Goal: Information Seeking & Learning: Learn about a topic

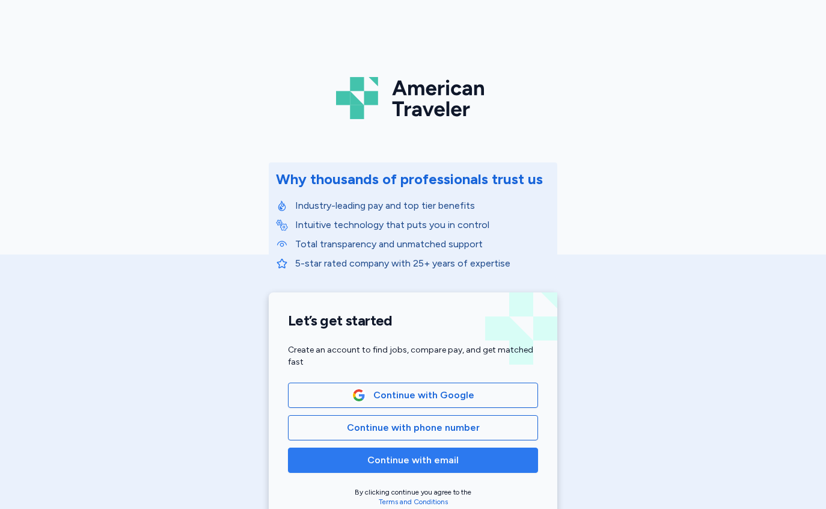
click at [404, 458] on span "Continue with email" at bounding box center [412, 460] width 91 height 14
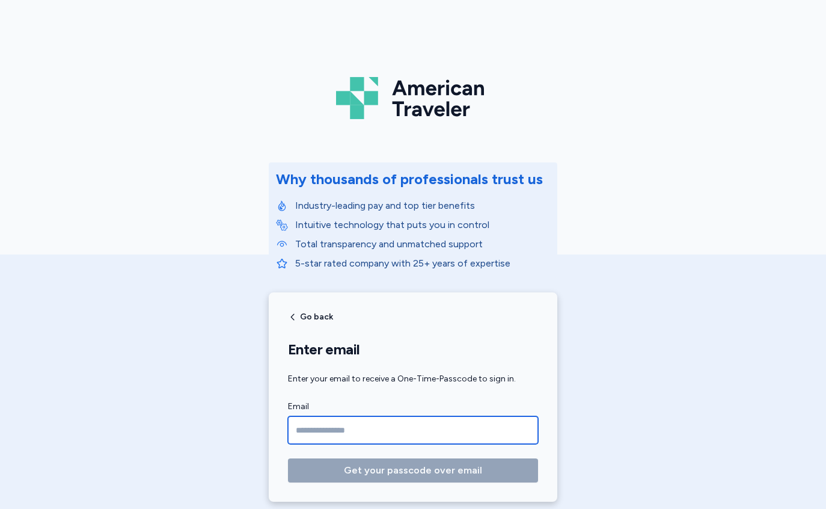
type input "**********"
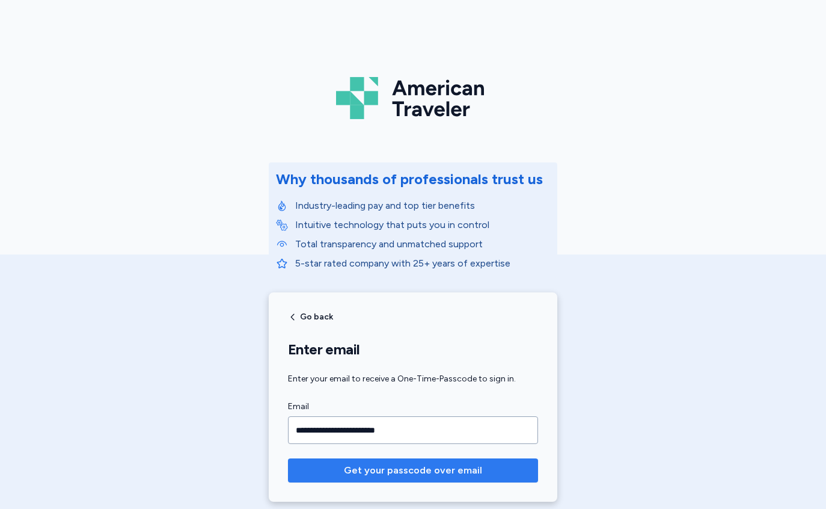
click at [408, 471] on span "Get your passcode over email" at bounding box center [413, 470] width 138 height 14
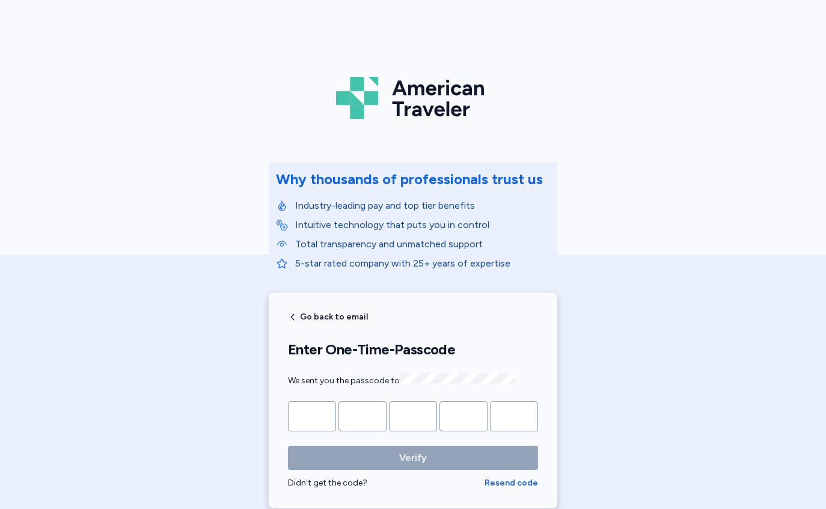
type input "*"
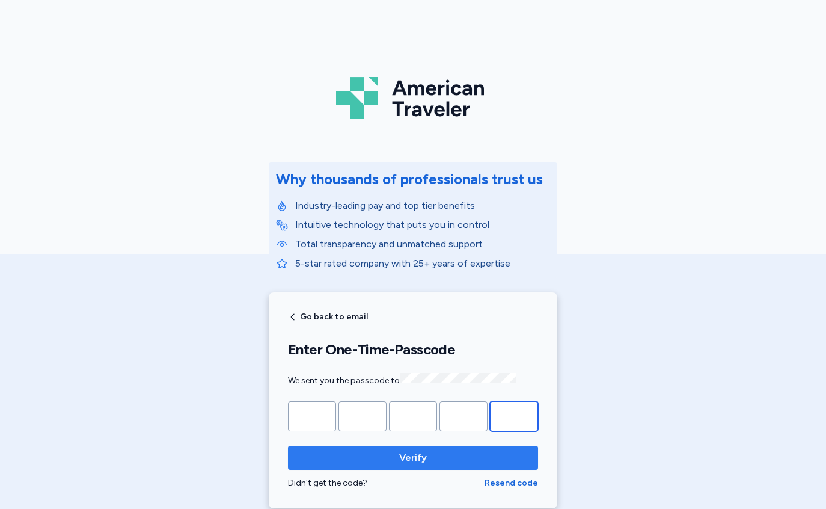
type input "*"
click at [435, 459] on span "Verify" at bounding box center [413, 457] width 231 height 14
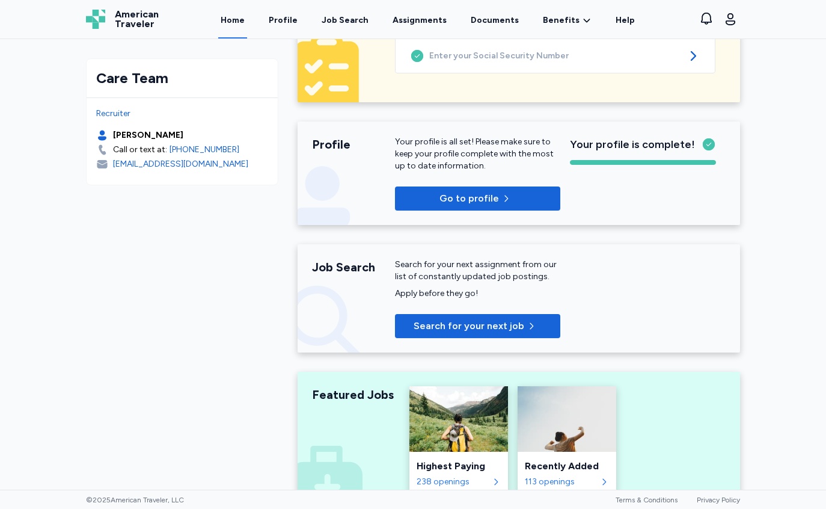
scroll to position [145, 0]
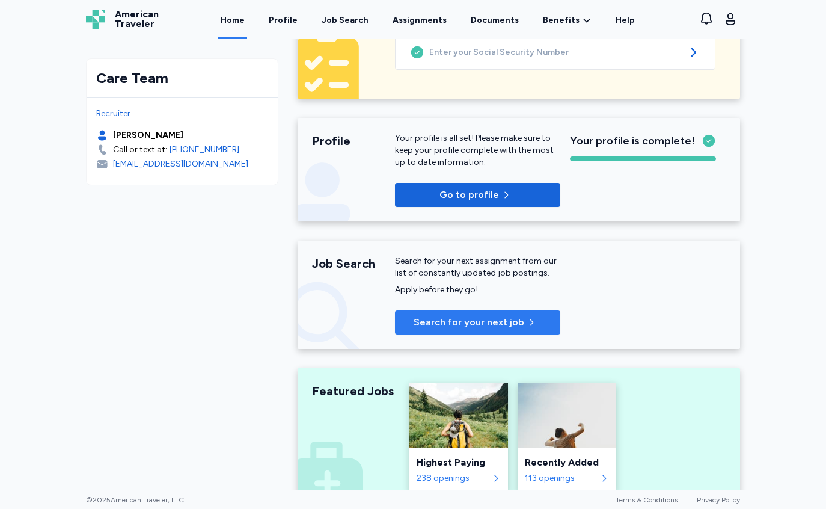
click at [455, 325] on span "Search for your next job" at bounding box center [469, 322] width 111 height 14
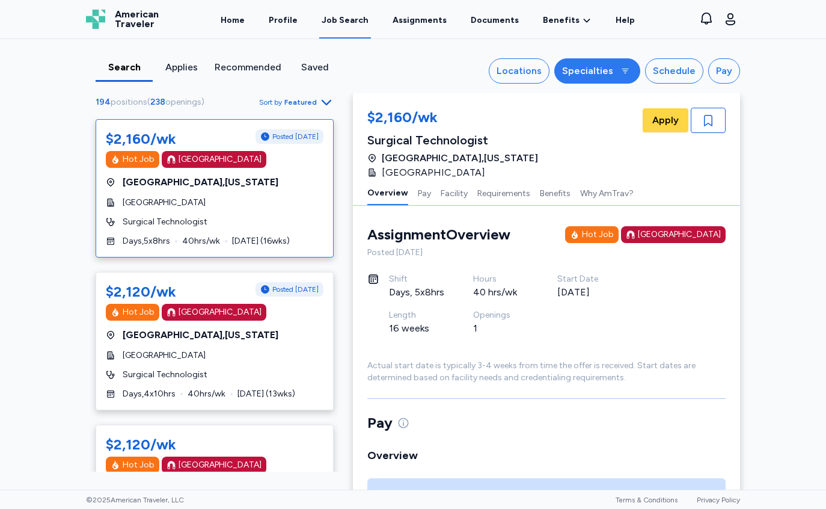
click at [613, 73] on button "Specialties" at bounding box center [597, 70] width 86 height 25
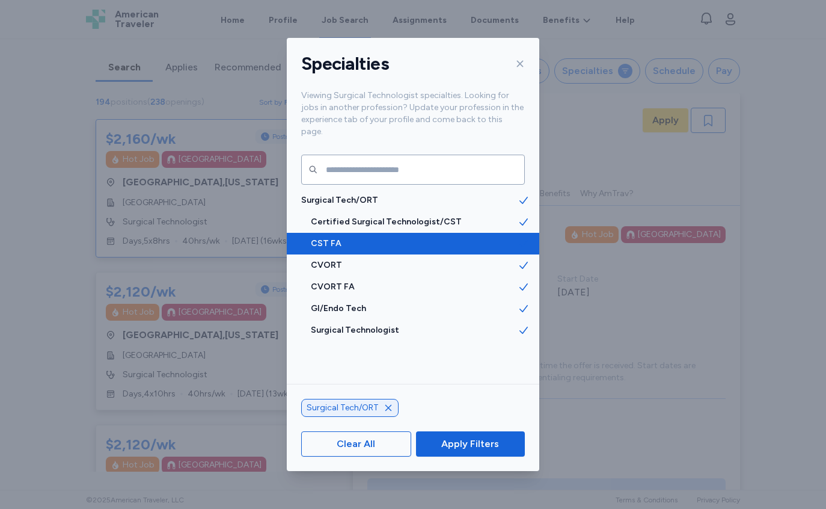
click at [375, 237] on span "CST FA" at bounding box center [414, 243] width 207 height 12
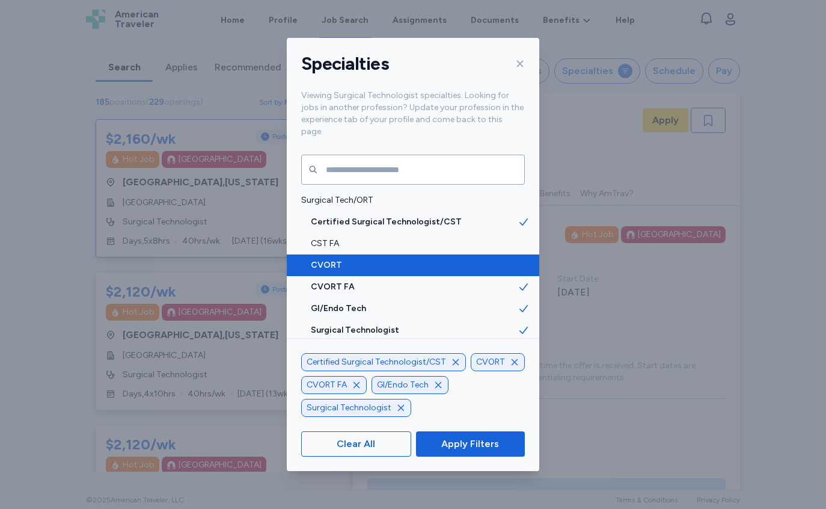
click at [371, 259] on span "CVORT" at bounding box center [414, 265] width 207 height 12
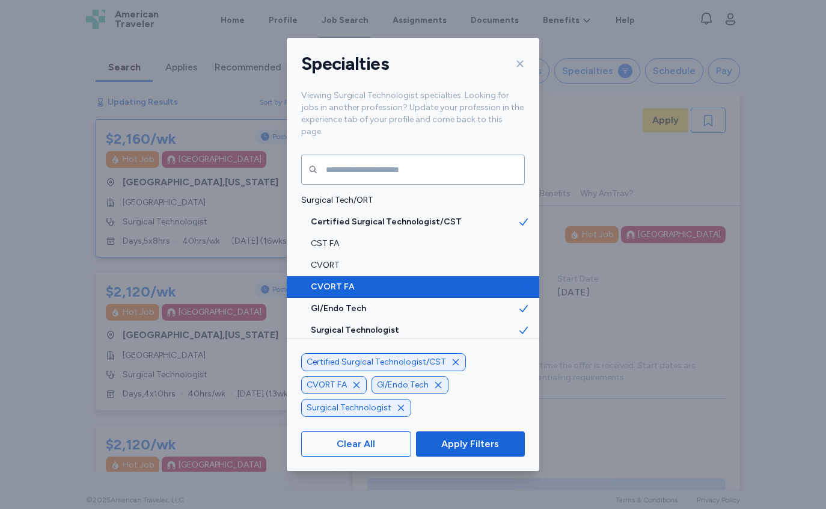
click at [371, 281] on span "CVORT FA" at bounding box center [414, 287] width 207 height 12
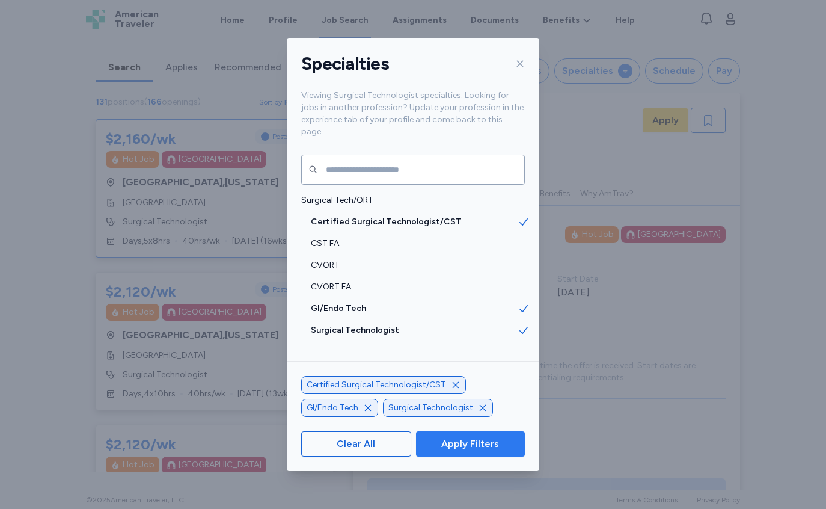
click at [457, 446] on span "Apply Filters" at bounding box center [470, 443] width 58 height 14
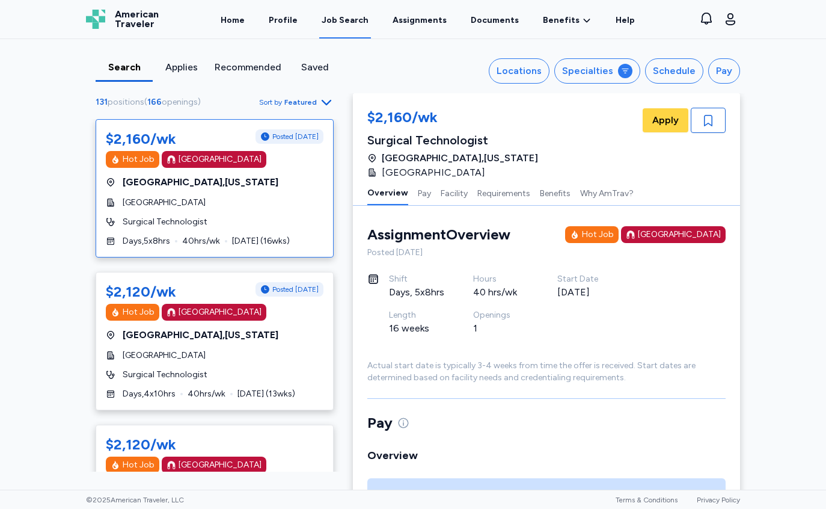
click at [321, 102] on icon "button" at bounding box center [326, 102] width 14 height 14
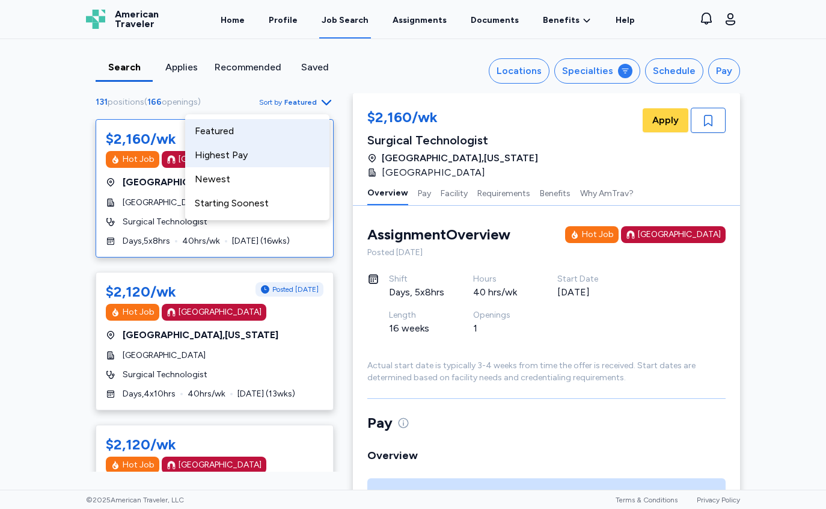
click at [284, 154] on div "Highest Pay" at bounding box center [257, 155] width 144 height 24
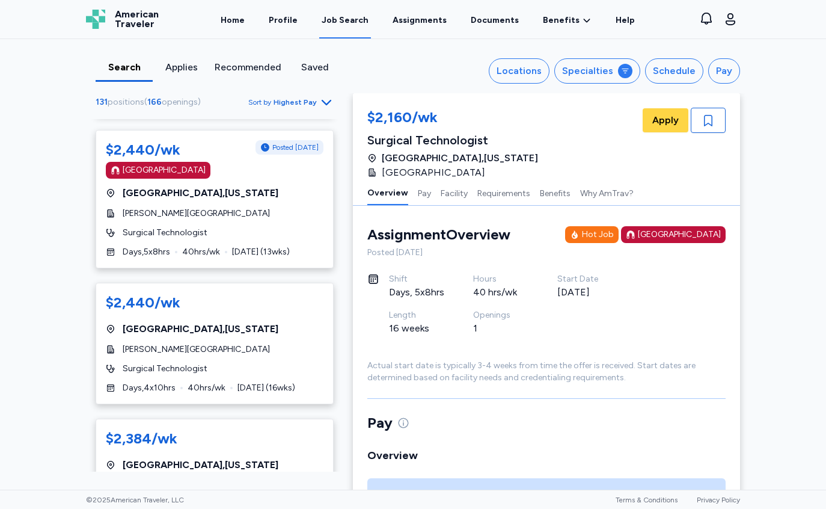
scroll to position [474, 0]
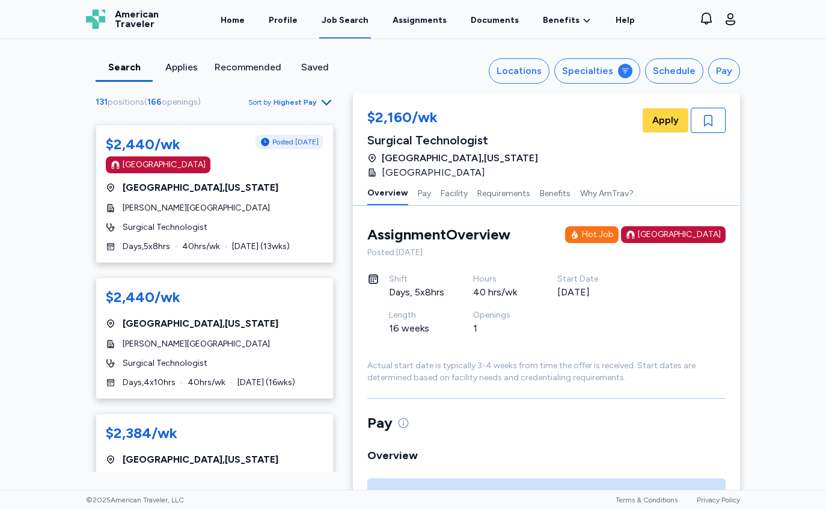
click at [319, 103] on icon "button" at bounding box center [326, 102] width 14 height 14
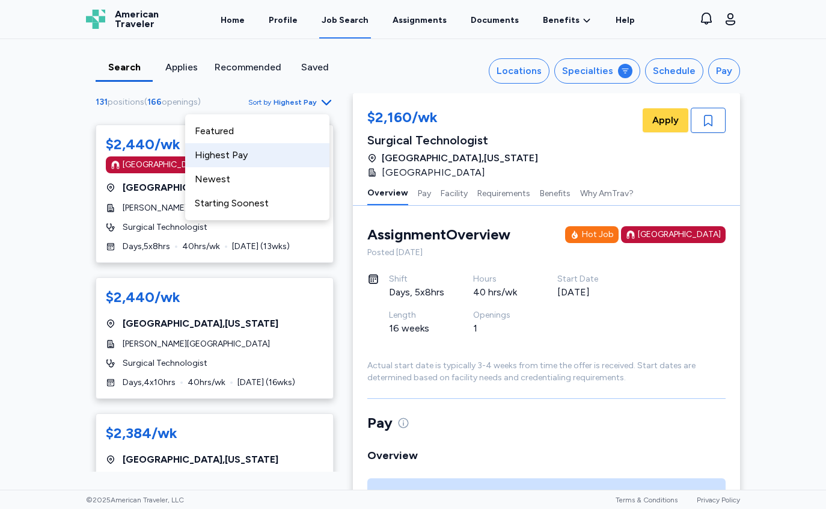
click at [319, 103] on icon "button" at bounding box center [326, 102] width 14 height 14
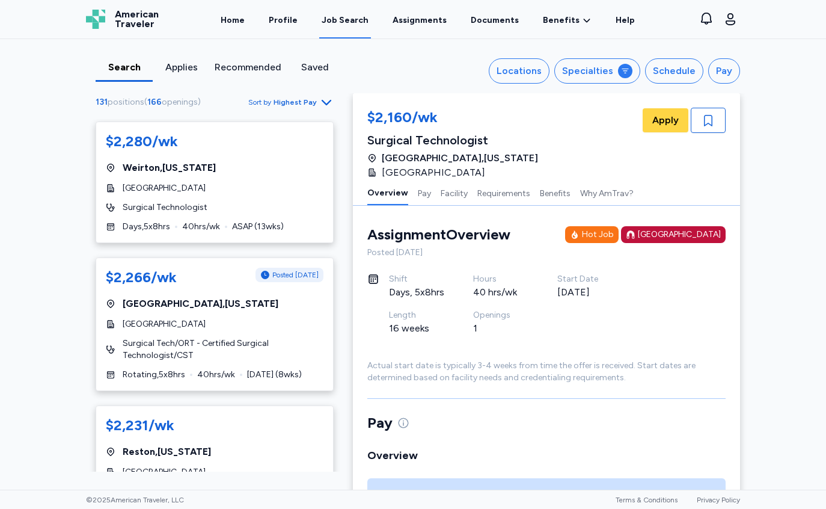
scroll to position [1807, 0]
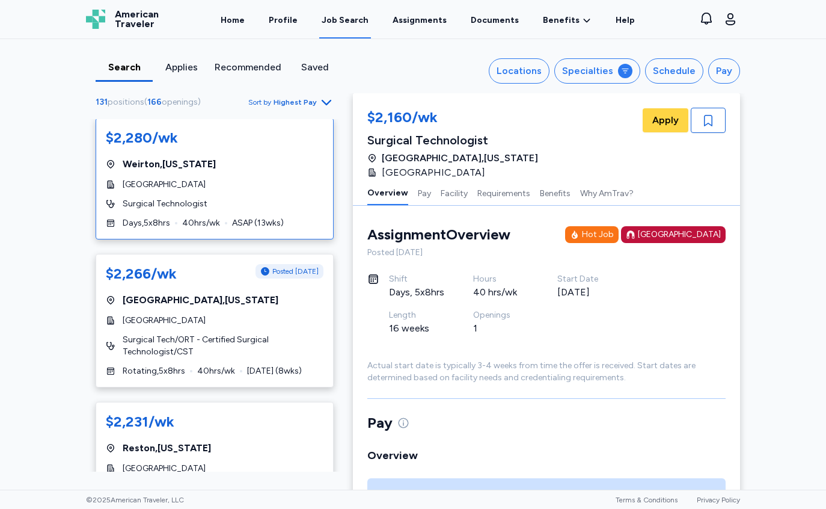
click at [174, 191] on span "[GEOGRAPHIC_DATA]" at bounding box center [164, 185] width 83 height 12
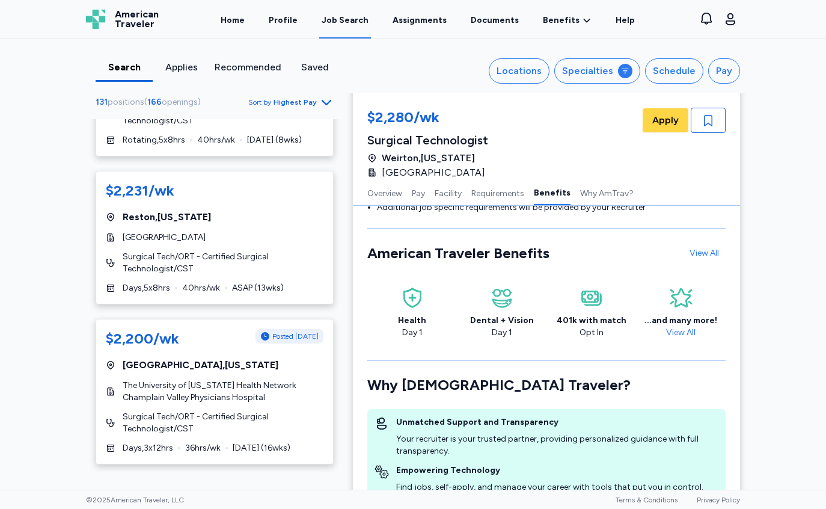
scroll to position [2038, 0]
click at [204, 257] on div "$2,231/wk [GEOGRAPHIC_DATA] , [US_STATE][GEOGRAPHIC_DATA] Surgical Tech/ORT - C…" at bounding box center [215, 236] width 238 height 133
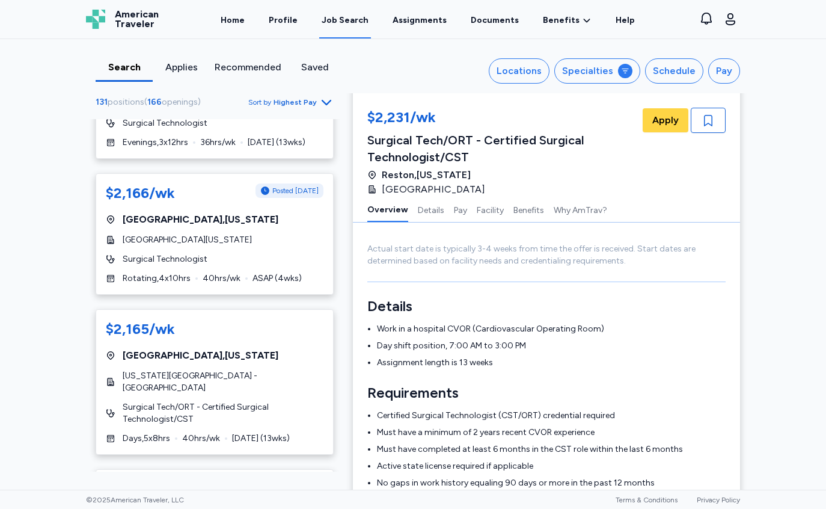
scroll to position [2814, 0]
click at [219, 245] on span "[GEOGRAPHIC_DATA][US_STATE]" at bounding box center [187, 239] width 129 height 12
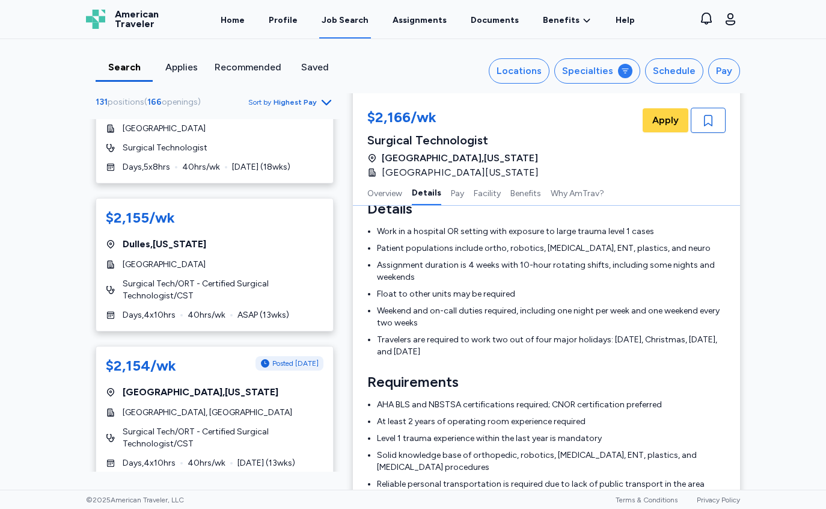
scroll to position [3390, 0]
click at [239, 291] on span "Surgical Tech/ORT - Certified Surgical Technologist/CST" at bounding box center [223, 289] width 201 height 24
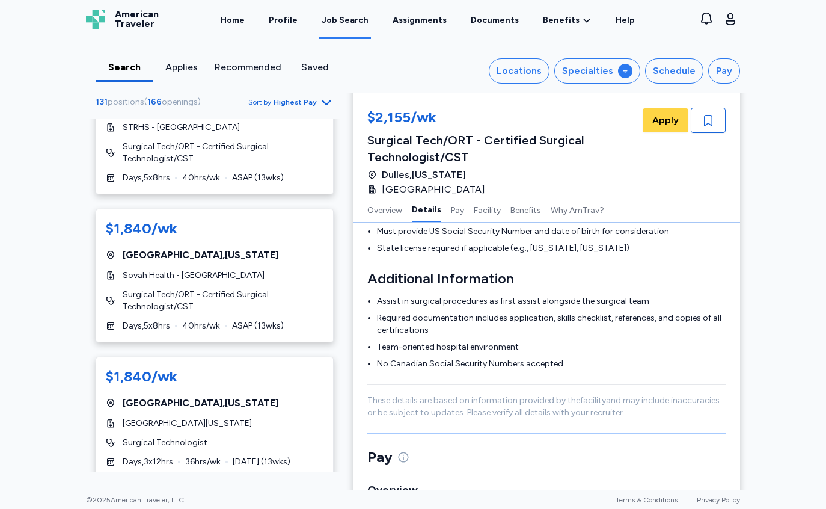
scroll to position [7181, 0]
click at [319, 493] on icon "Go to next 50 jobs" at bounding box center [326, 500] width 14 height 14
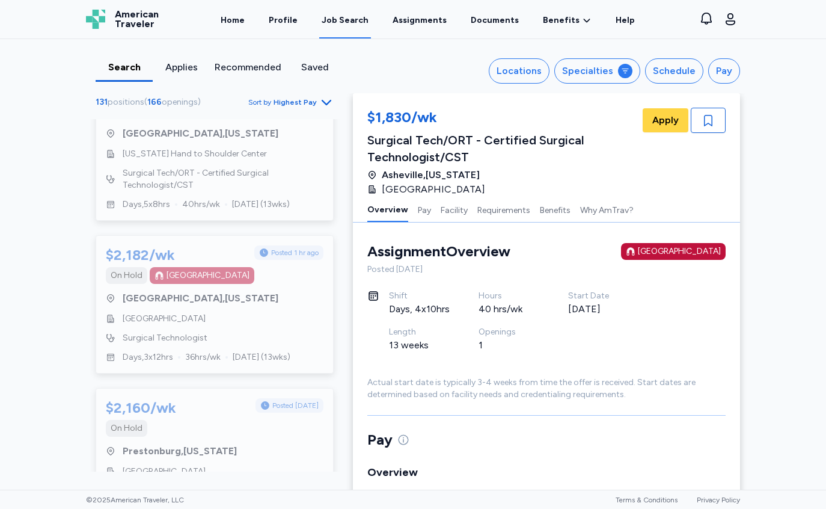
scroll to position [7335, 0]
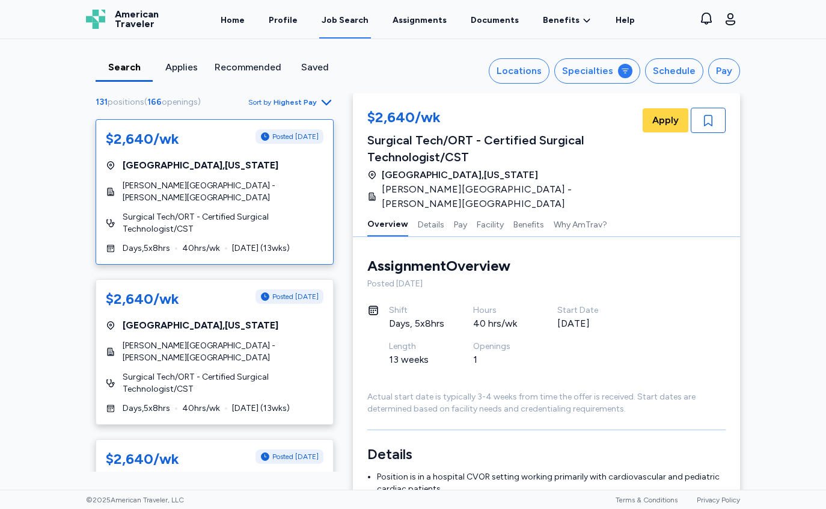
click at [194, 204] on div "$2,640/wk Posted [DATE] [GEOGRAPHIC_DATA] , [US_STATE] [PERSON_NAME][GEOGRAPHIC…" at bounding box center [215, 191] width 238 height 145
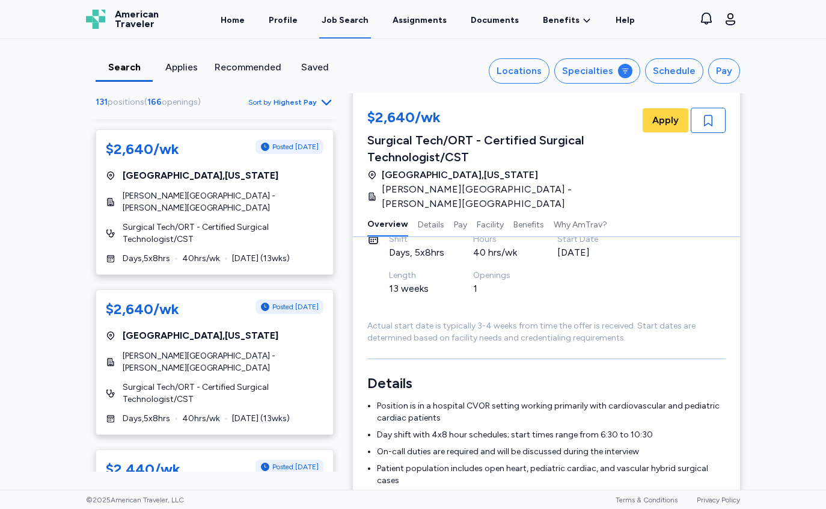
scroll to position [151, 0]
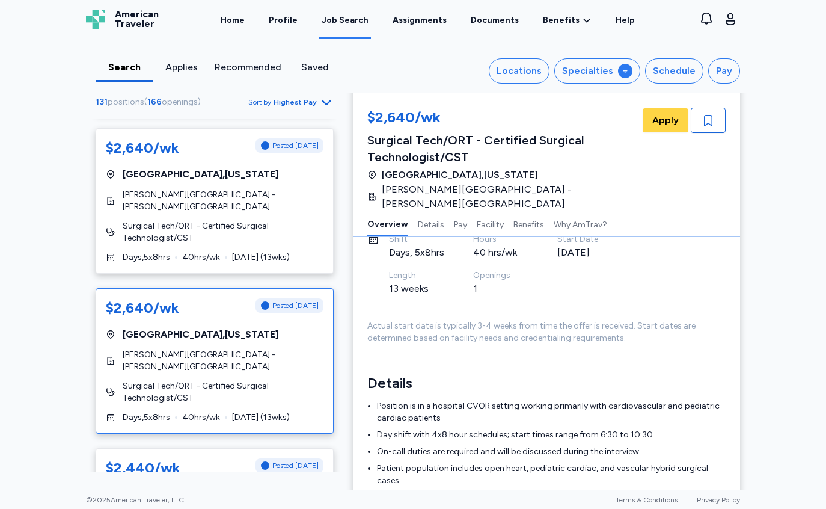
click at [246, 359] on span "[PERSON_NAME][GEOGRAPHIC_DATA] - [PERSON_NAME][GEOGRAPHIC_DATA]" at bounding box center [223, 361] width 201 height 24
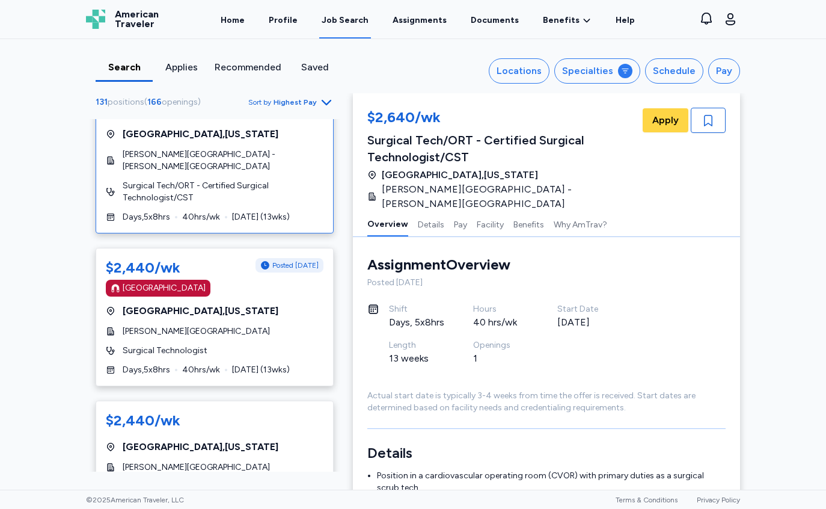
scroll to position [353, 0]
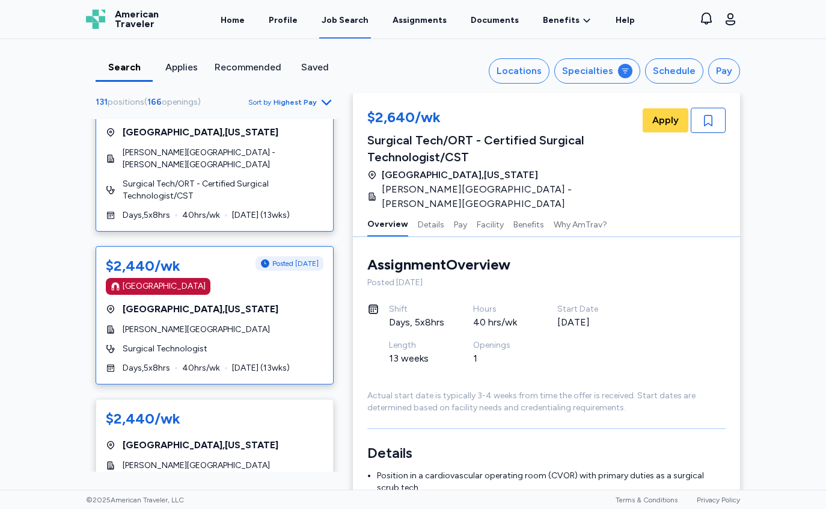
click at [248, 335] on span "[PERSON_NAME][GEOGRAPHIC_DATA]" at bounding box center [196, 329] width 147 height 12
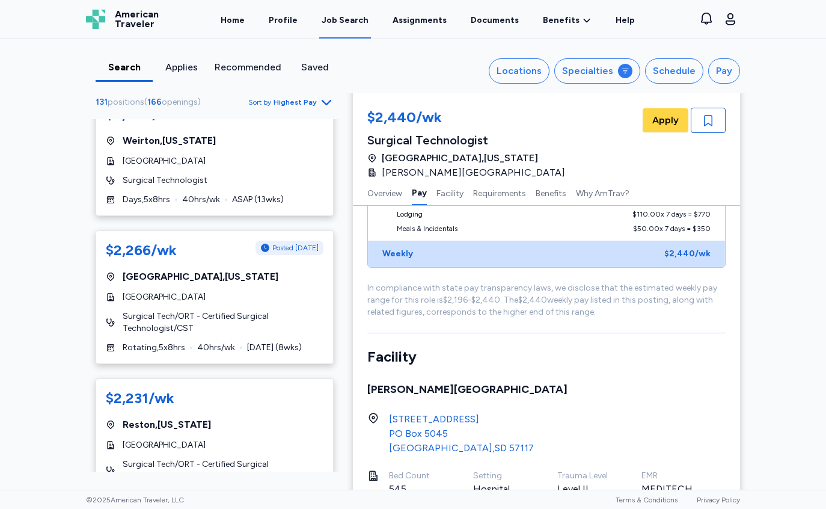
scroll to position [1832, 0]
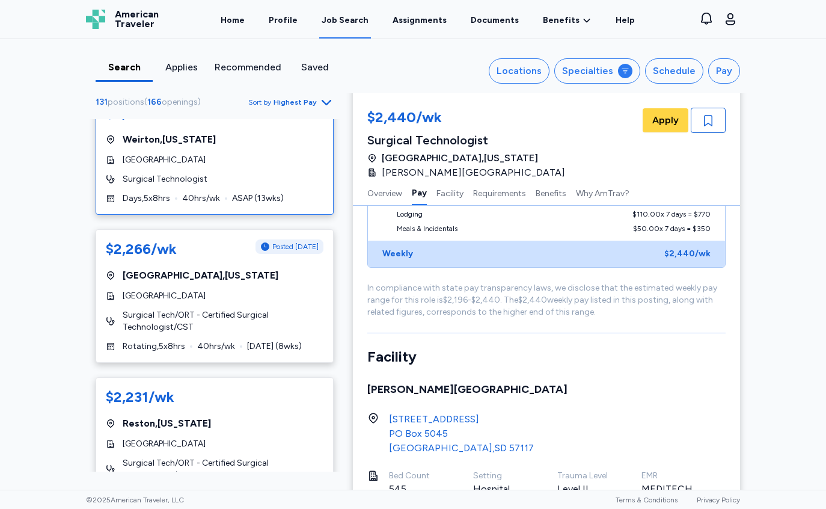
click at [209, 166] on div "[GEOGRAPHIC_DATA]" at bounding box center [215, 160] width 218 height 12
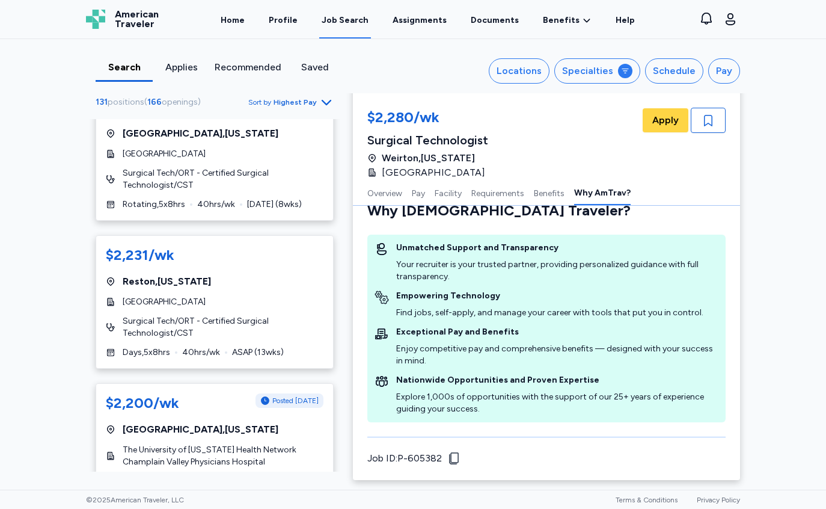
scroll to position [1974, 0]
click at [193, 307] on span "[GEOGRAPHIC_DATA]" at bounding box center [164, 301] width 83 height 12
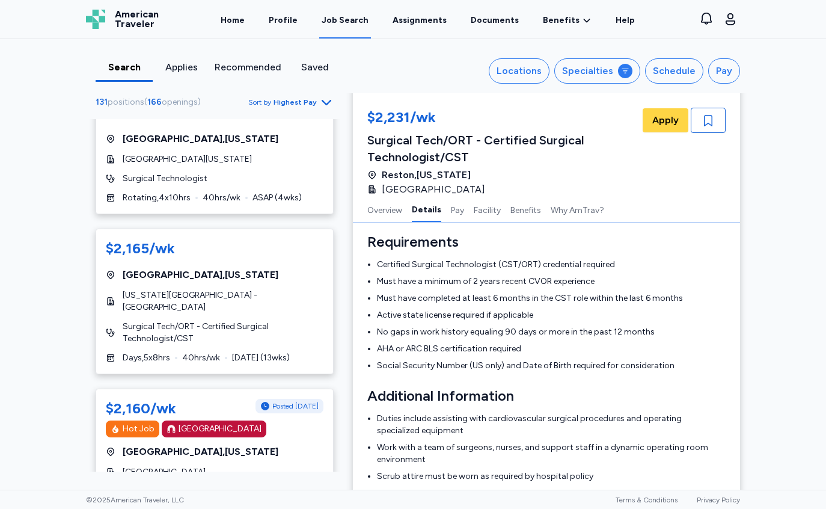
scroll to position [2894, 0]
